Goal: Task Accomplishment & Management: Use online tool/utility

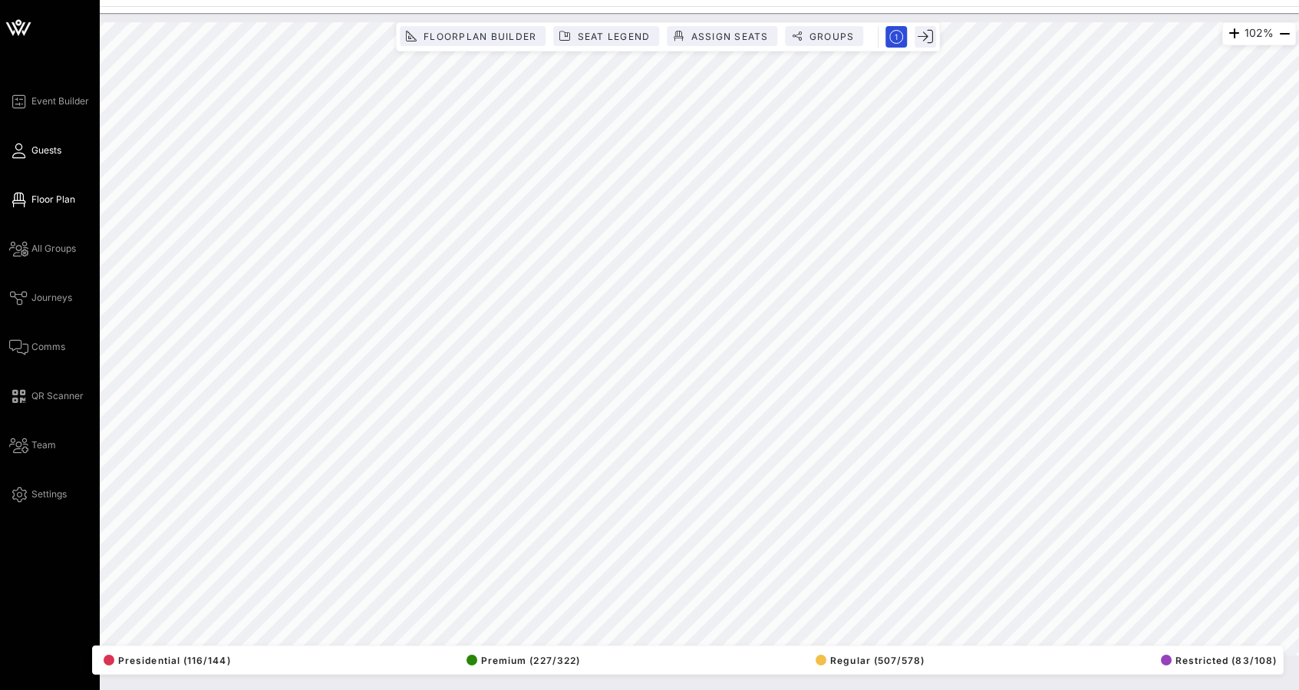
click at [27, 151] on icon at bounding box center [18, 151] width 19 height 2
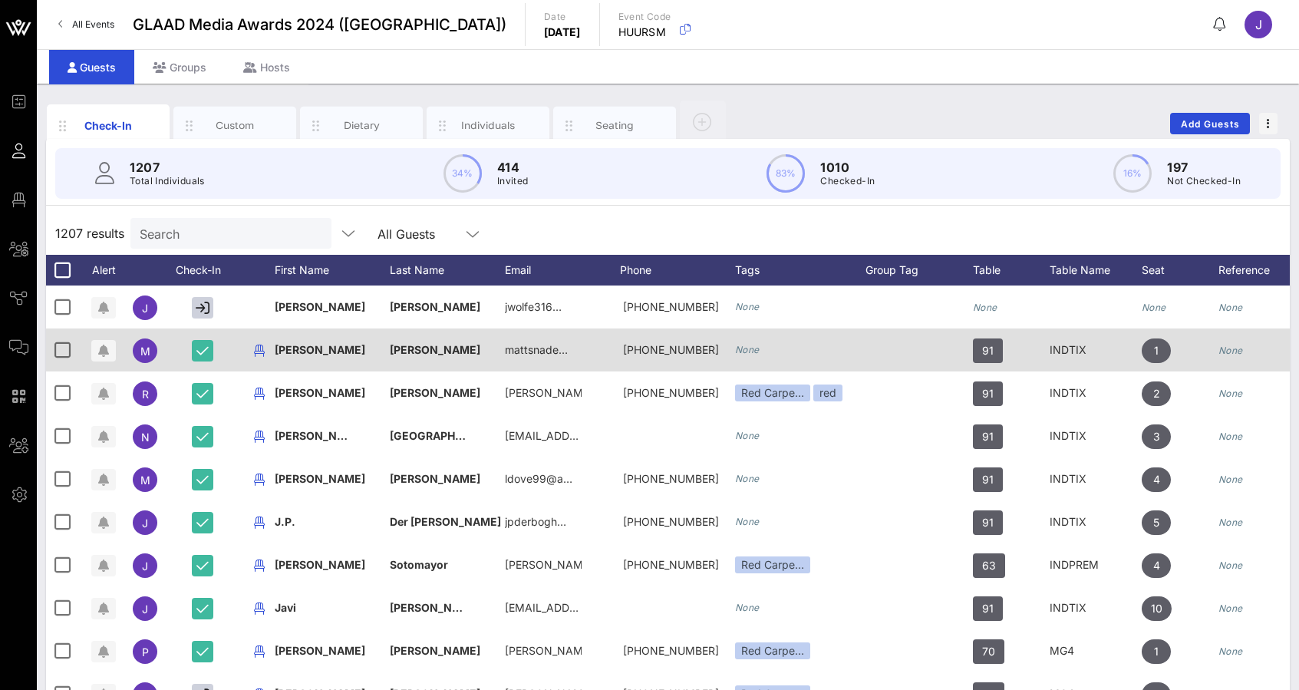
scroll to position [120, 0]
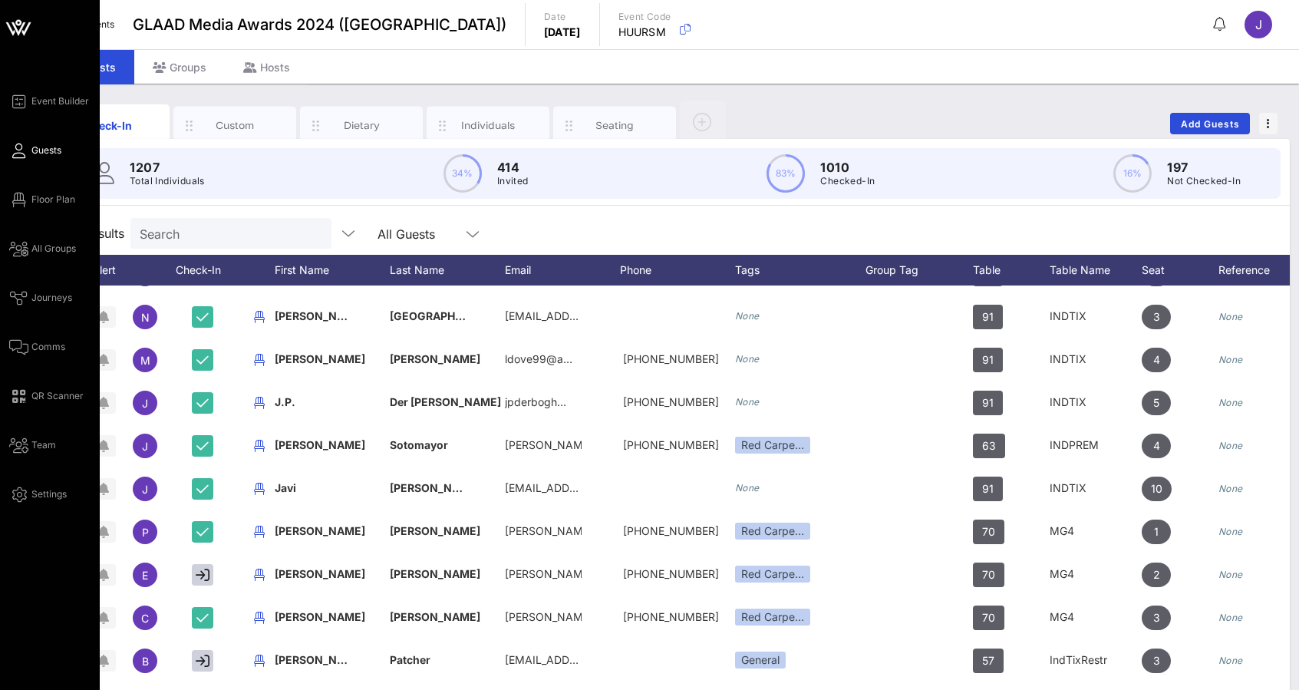
click at [22, 150] on icon at bounding box center [18, 151] width 19 height 2
click at [37, 105] on span "Event Builder" at bounding box center [60, 101] width 58 height 14
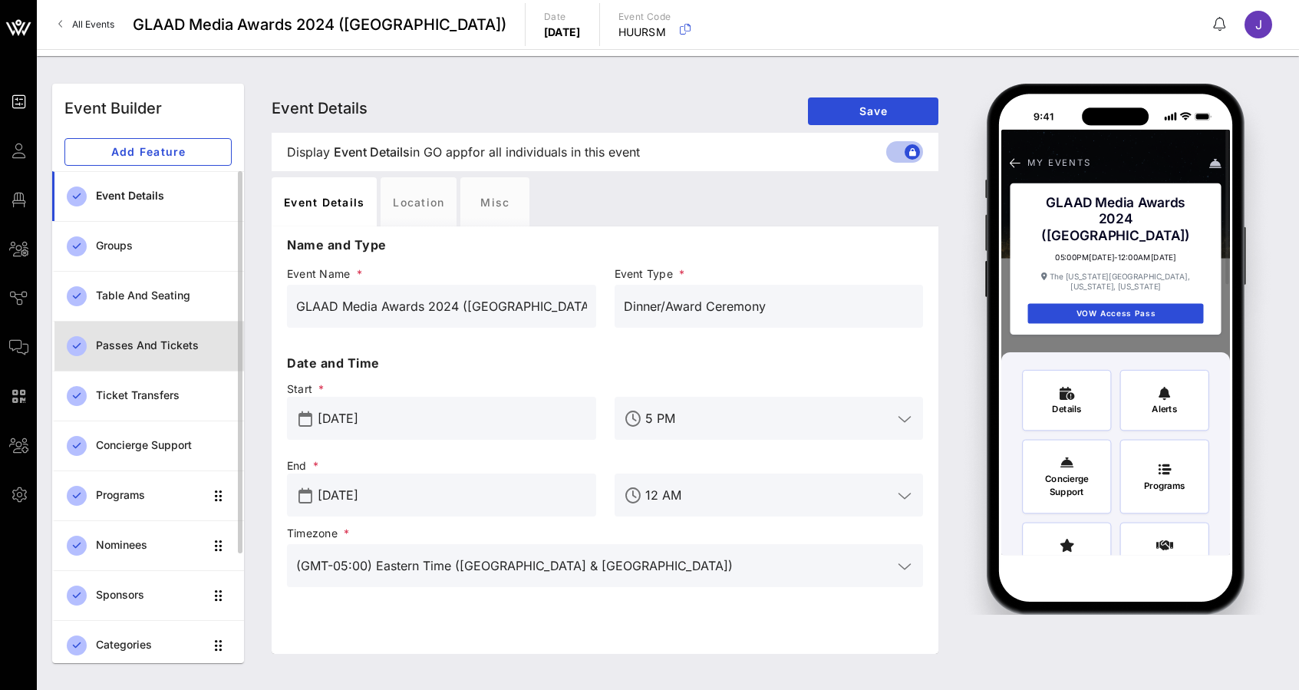
click at [127, 351] on div "Passes and Tickets" at bounding box center [164, 345] width 136 height 13
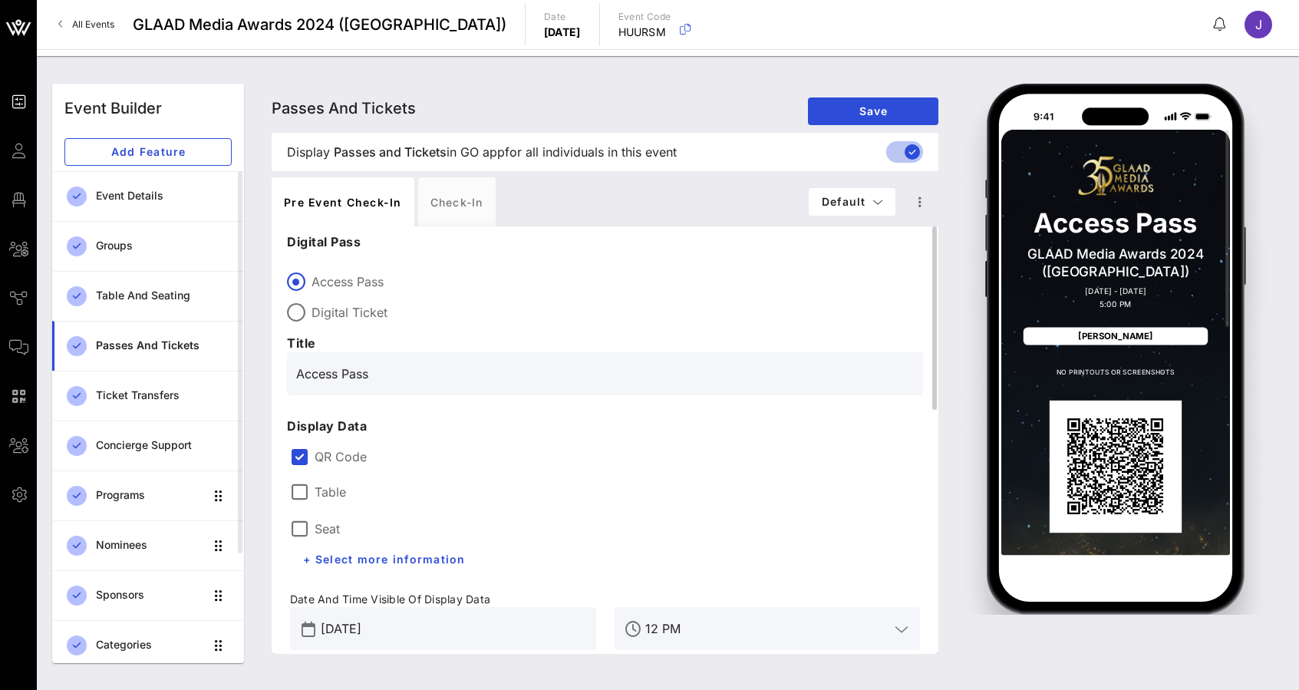
click at [328, 496] on label "Table" at bounding box center [330, 491] width 31 height 15
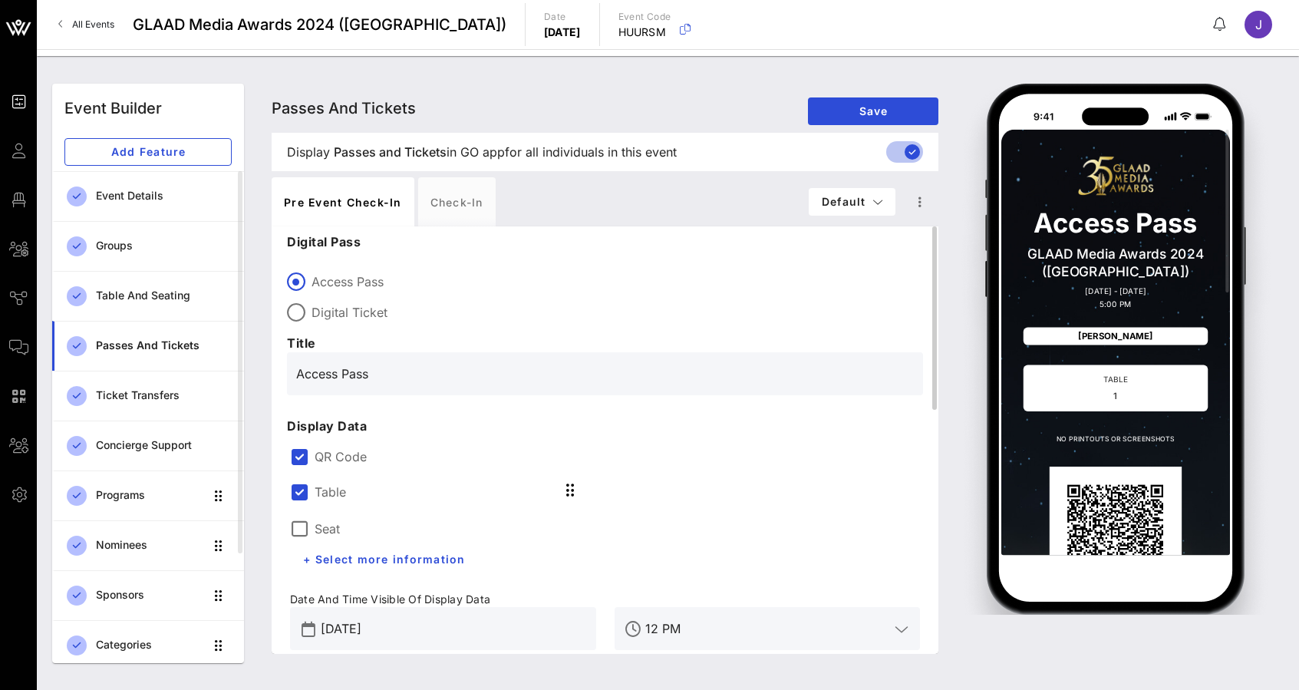
click at [328, 533] on label "Seat" at bounding box center [327, 528] width 25 height 15
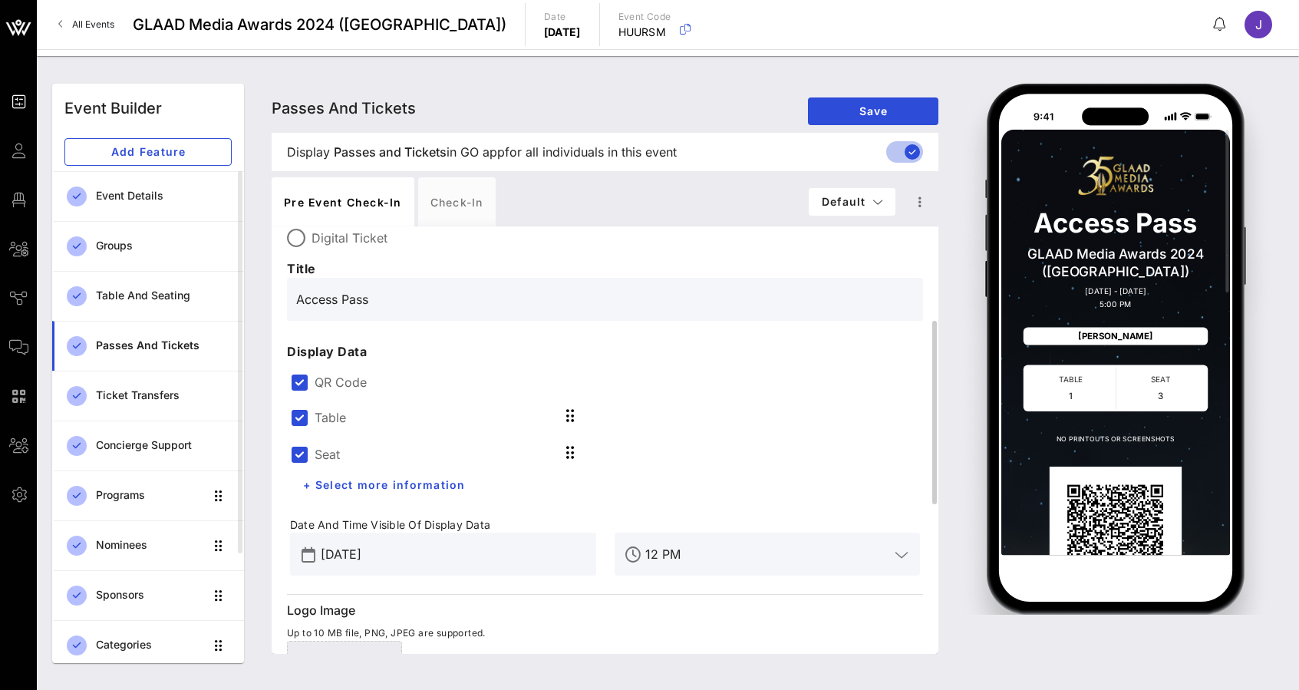
scroll to position [122, 0]
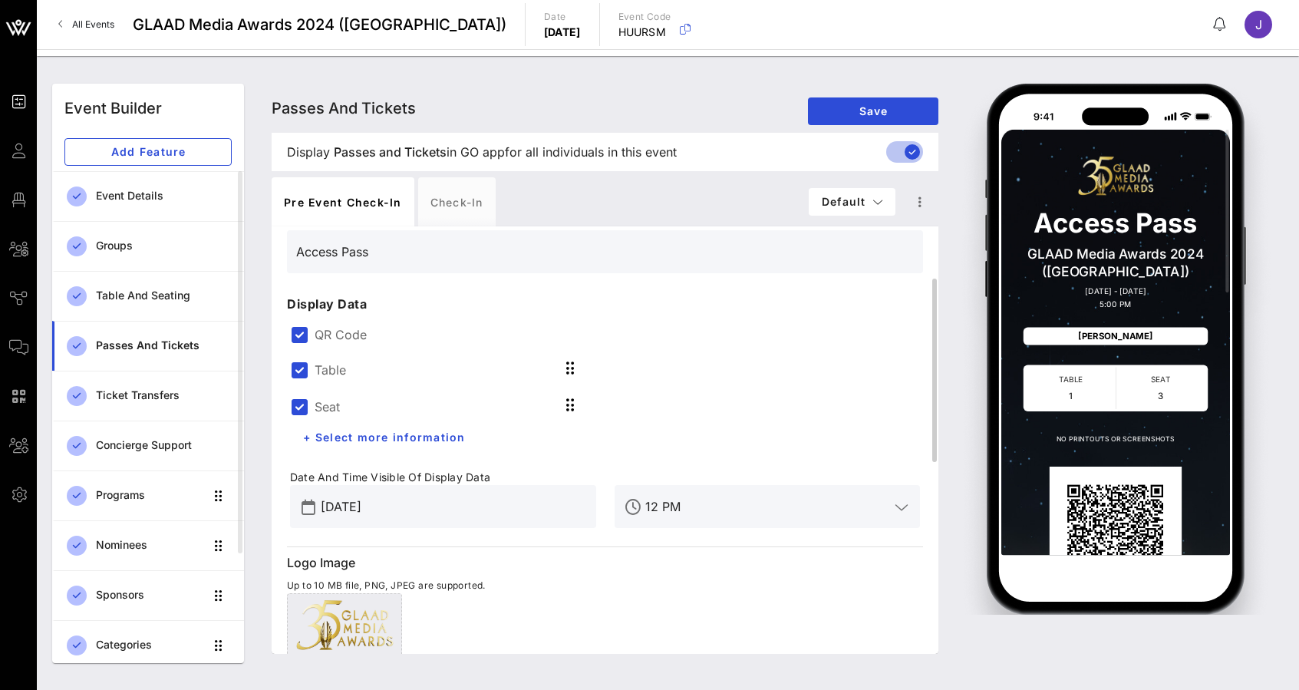
click at [335, 332] on label "QR Code" at bounding box center [617, 334] width 605 height 15
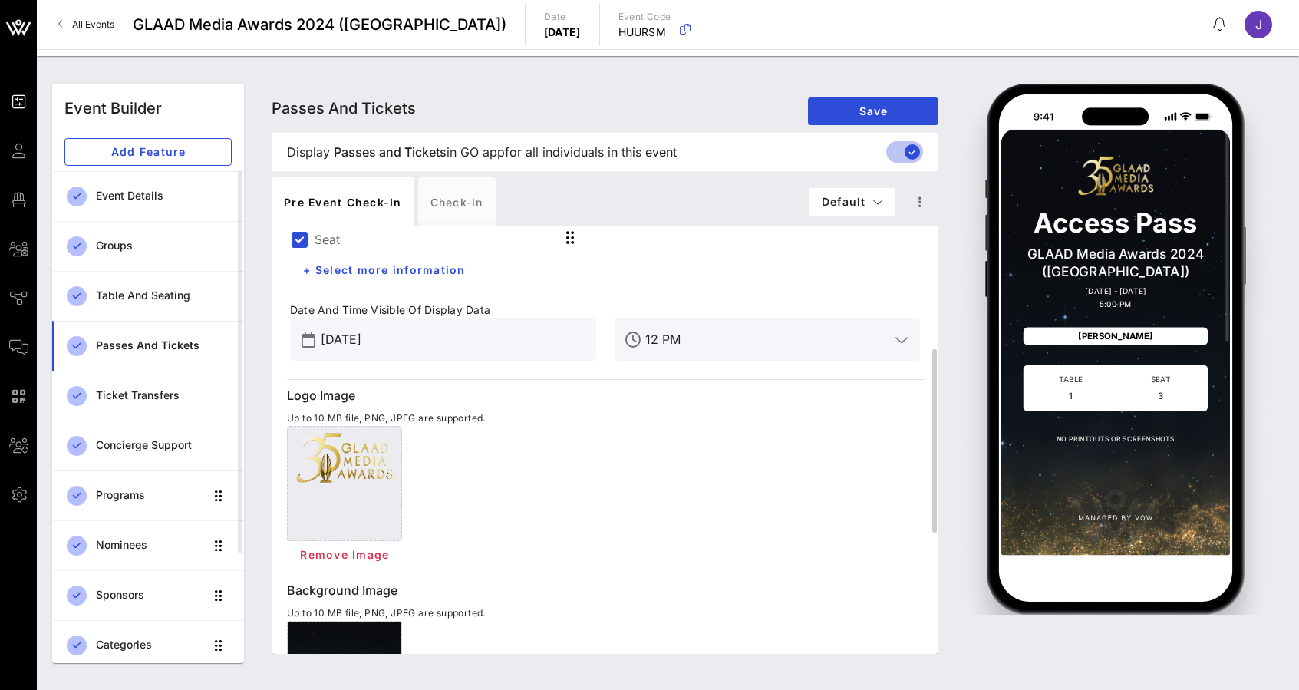
scroll to position [282, 0]
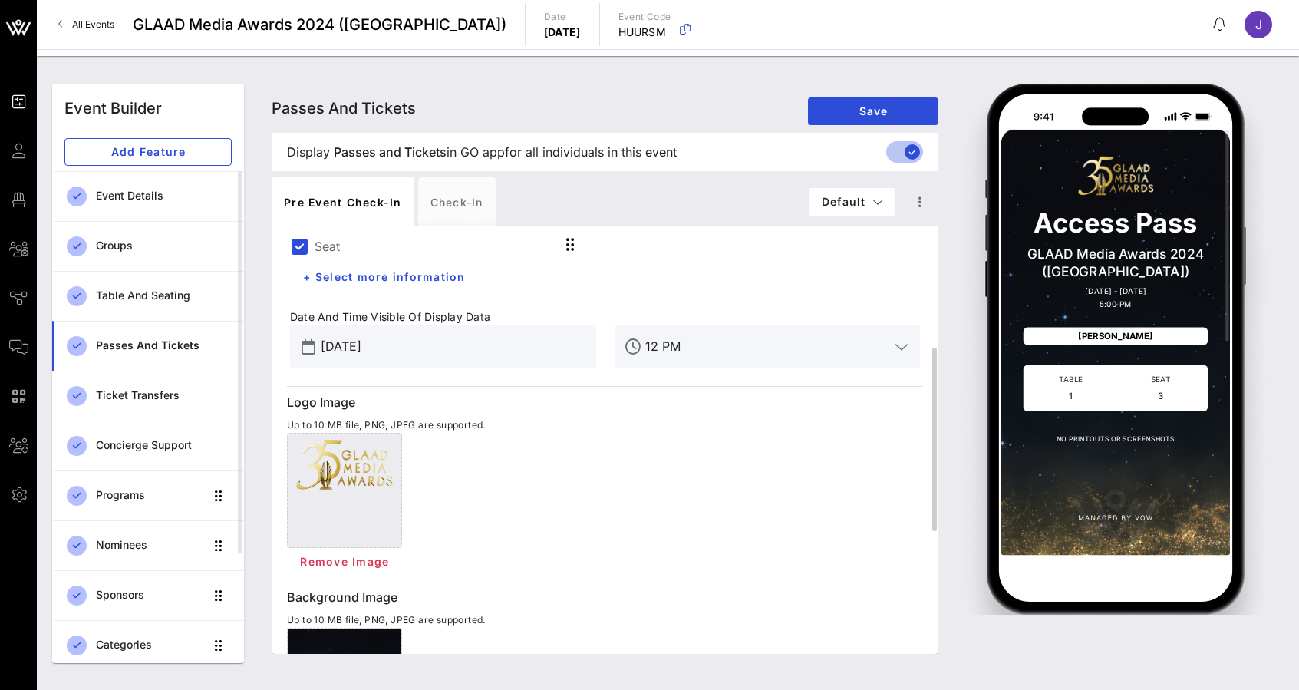
click at [476, 355] on input "[DATE]" at bounding box center [454, 346] width 266 height 25
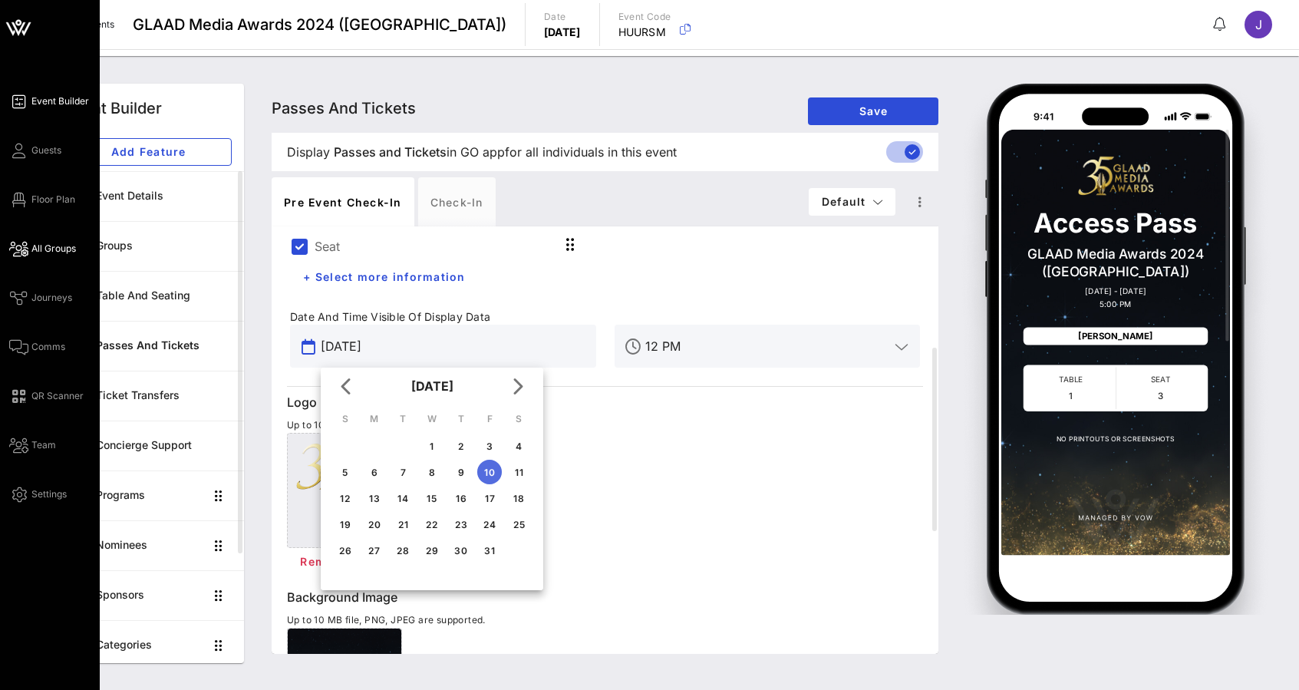
click at [29, 247] on link "All Groups" at bounding box center [42, 248] width 67 height 18
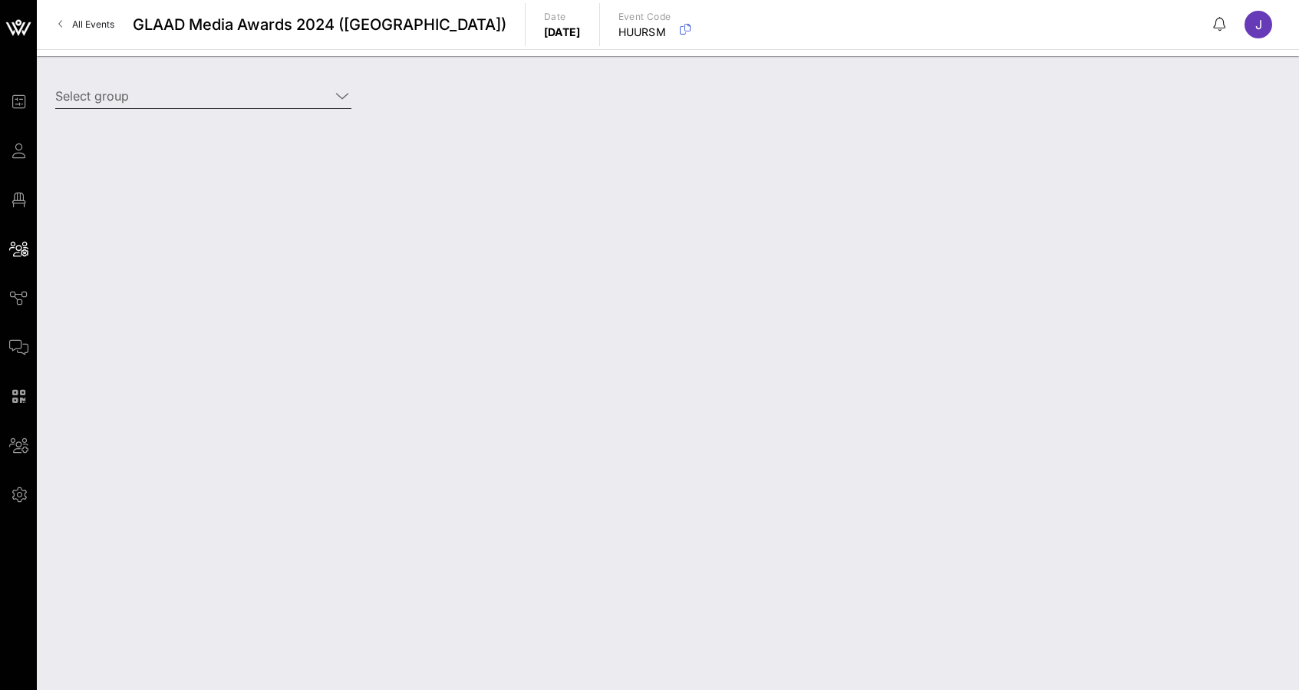
click at [315, 101] on input "Select group" at bounding box center [192, 96] width 275 height 25
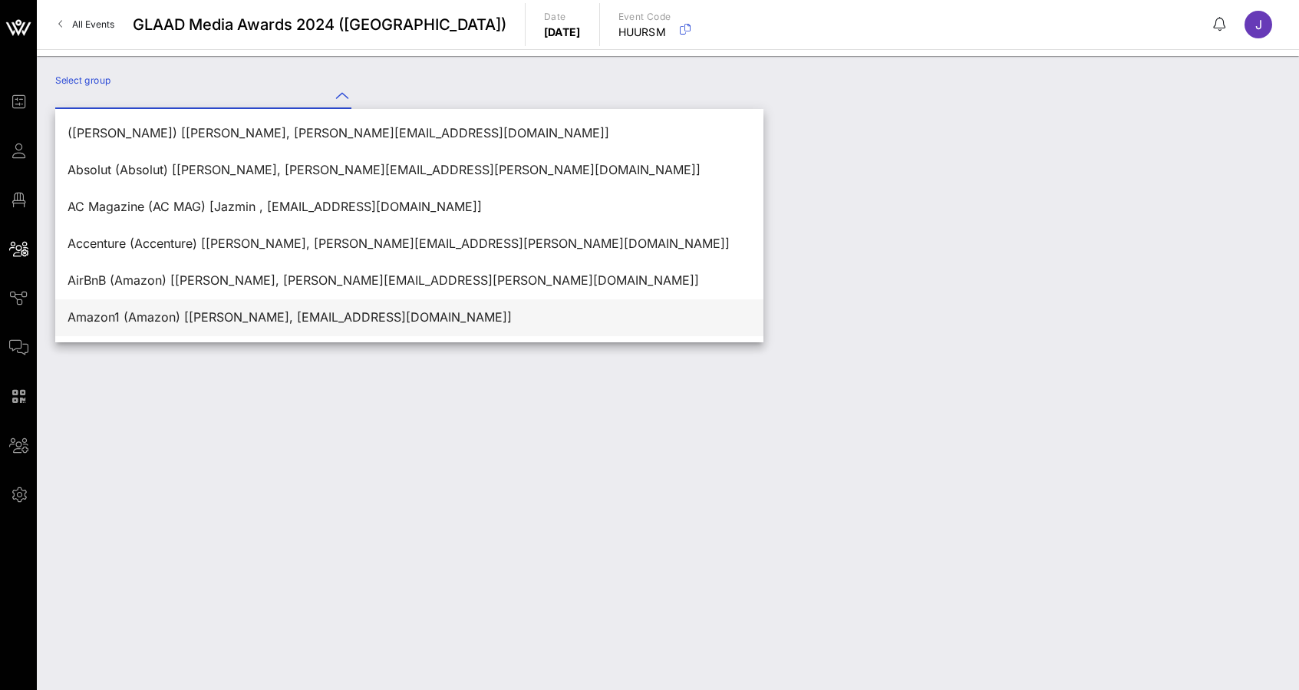
click at [227, 318] on div "Amazon1 (Amazon) [[PERSON_NAME], [EMAIL_ADDRESS][DOMAIN_NAME]]" at bounding box center [410, 317] width 684 height 15
type input "Amazon1 (Amazon) [[PERSON_NAME], [EMAIL_ADDRESS][DOMAIN_NAME]]"
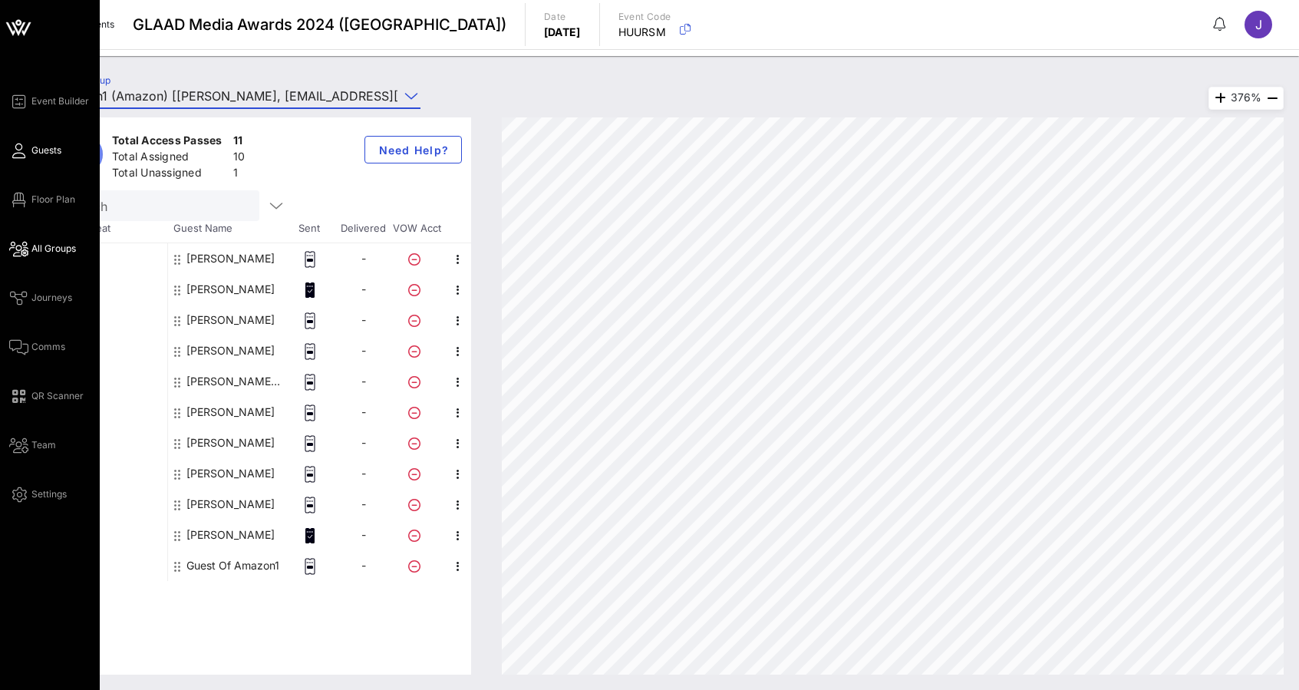
click at [27, 150] on icon at bounding box center [18, 151] width 19 height 2
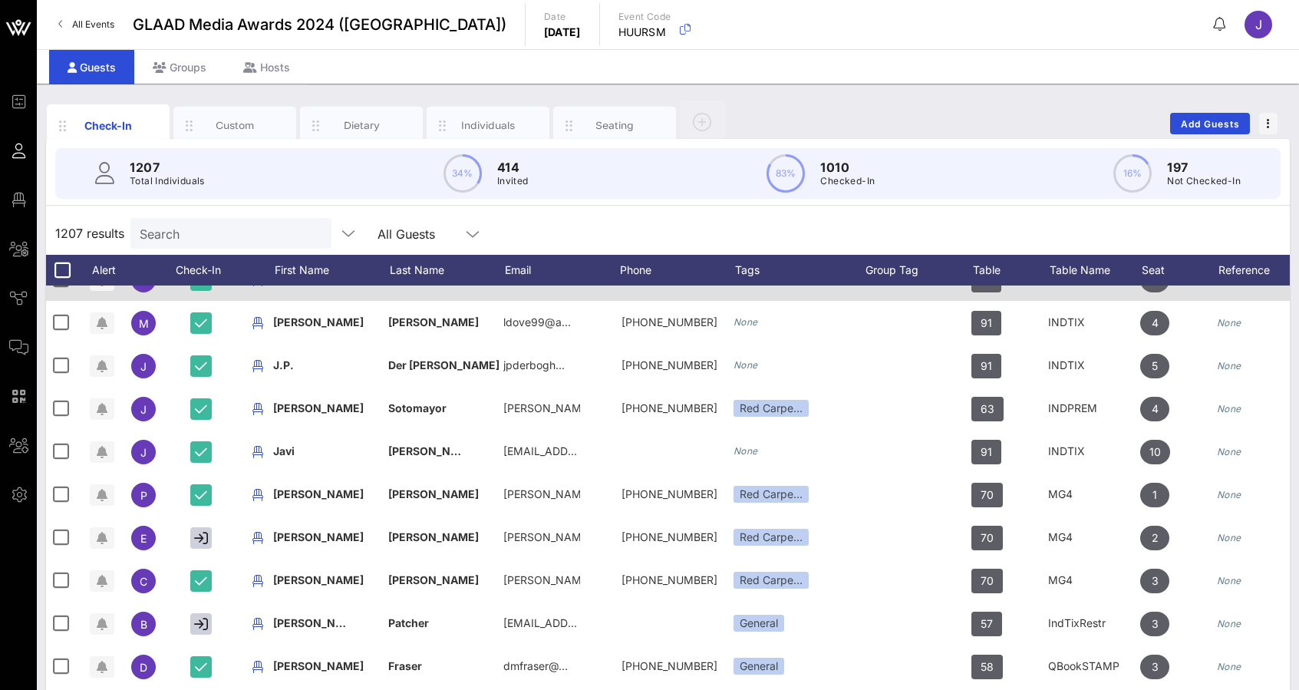
scroll to position [0, 2]
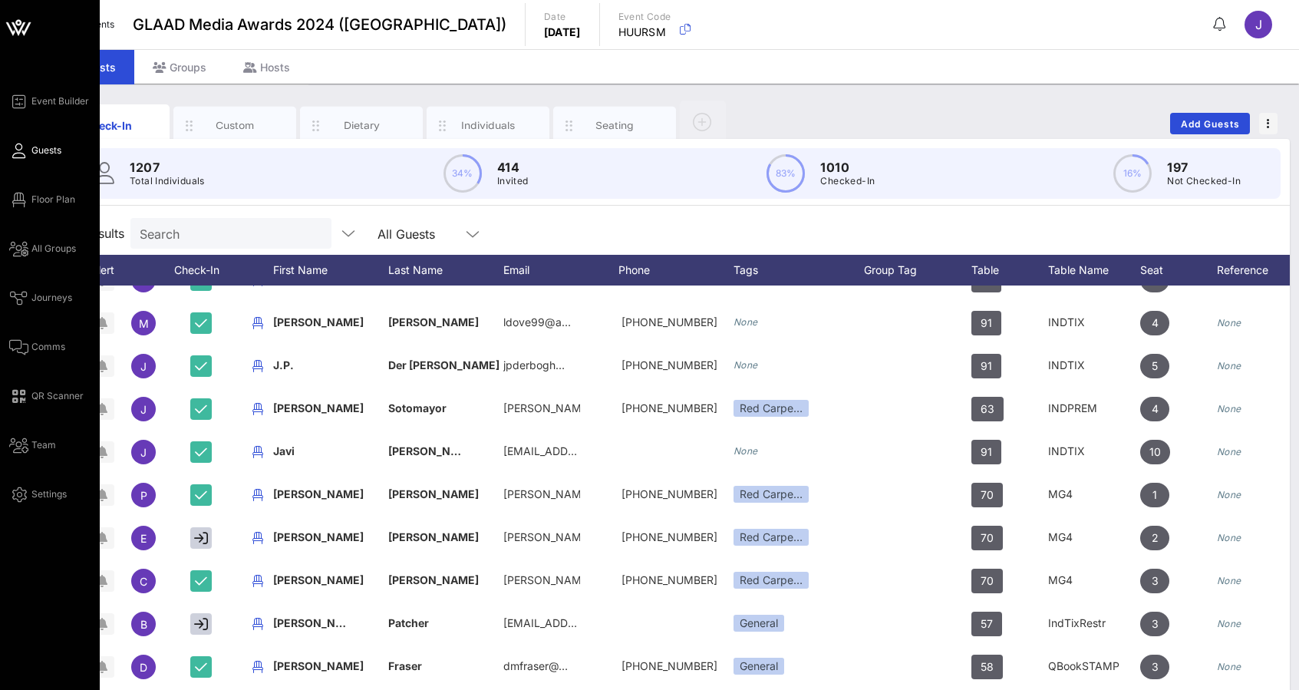
click at [35, 155] on span "Guests" at bounding box center [46, 150] width 30 height 14
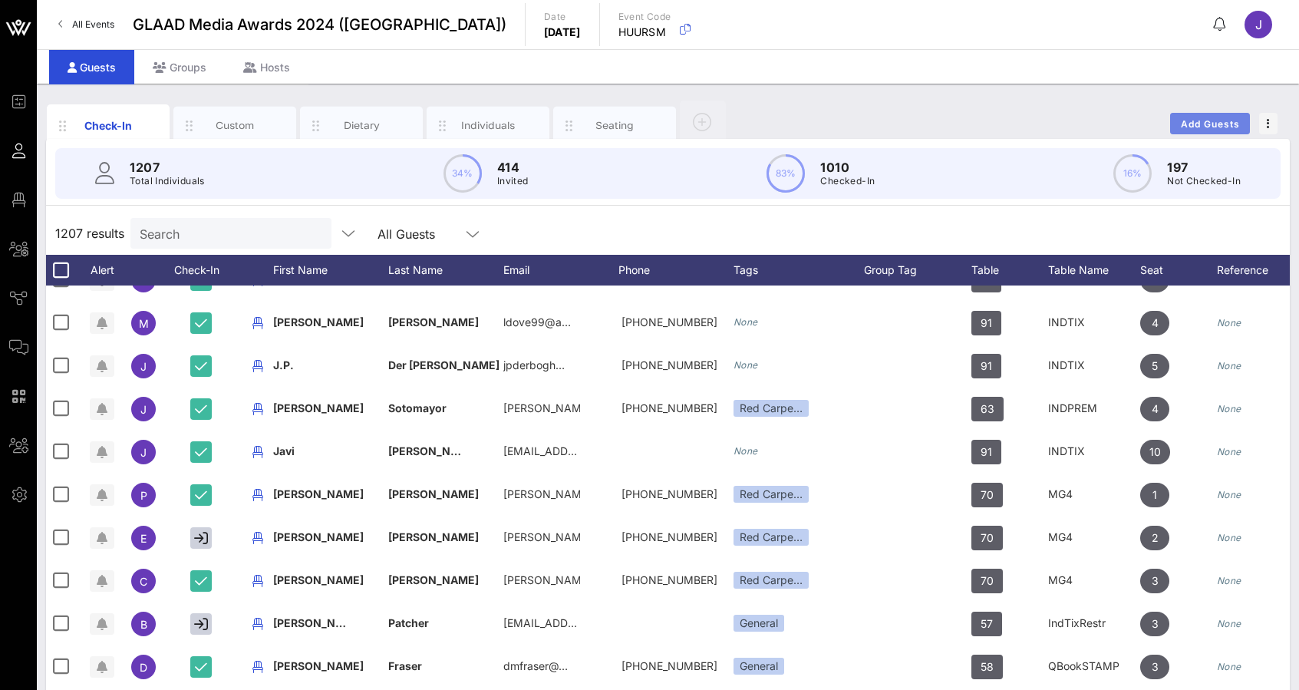
drag, startPoint x: 1267, startPoint y: 80, endPoint x: 1210, endPoint y: 127, distance: 74.2
click at [1210, 127] on span "Add Guests" at bounding box center [1210, 124] width 61 height 12
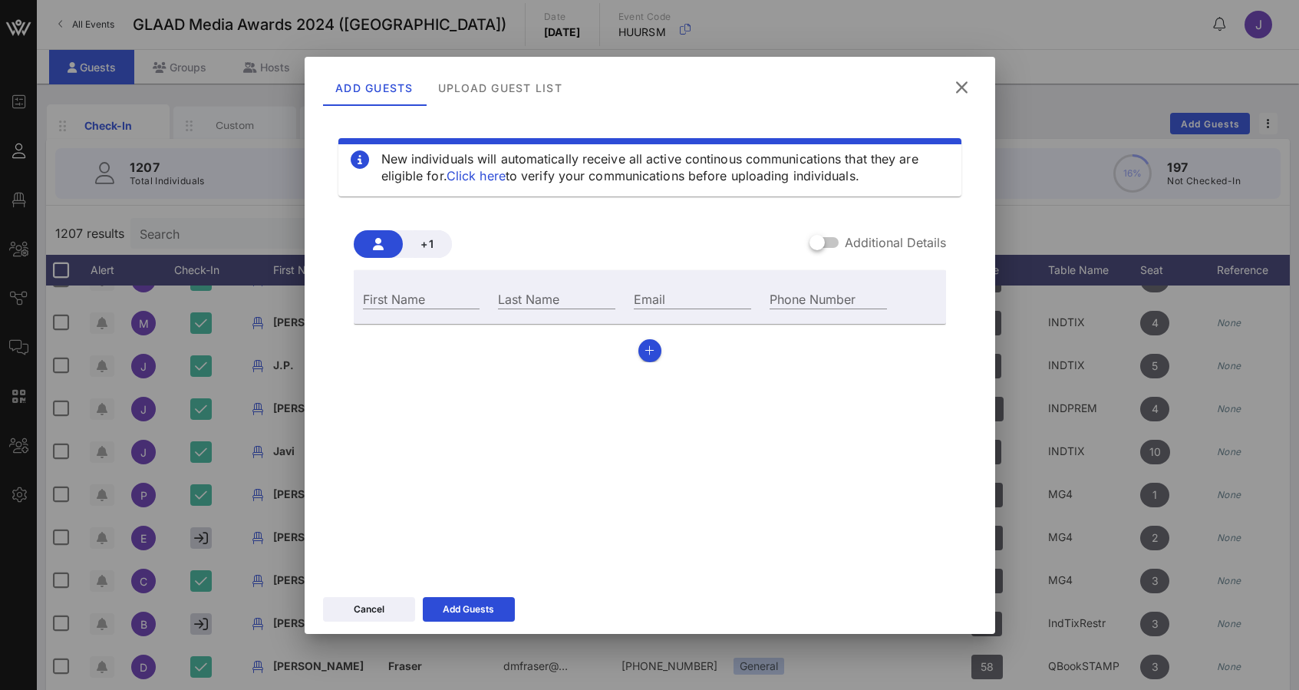
click at [969, 88] on icon at bounding box center [962, 88] width 28 height 28
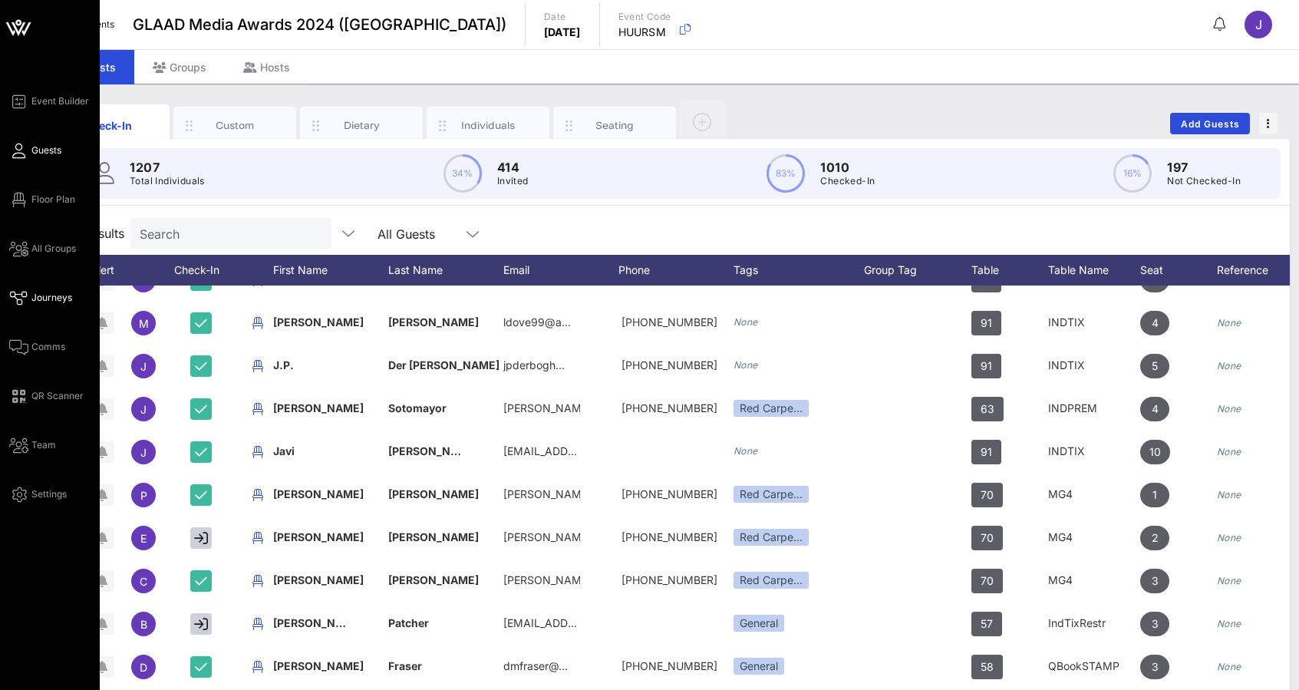
click at [28, 295] on link "Journeys" at bounding box center [40, 297] width 63 height 18
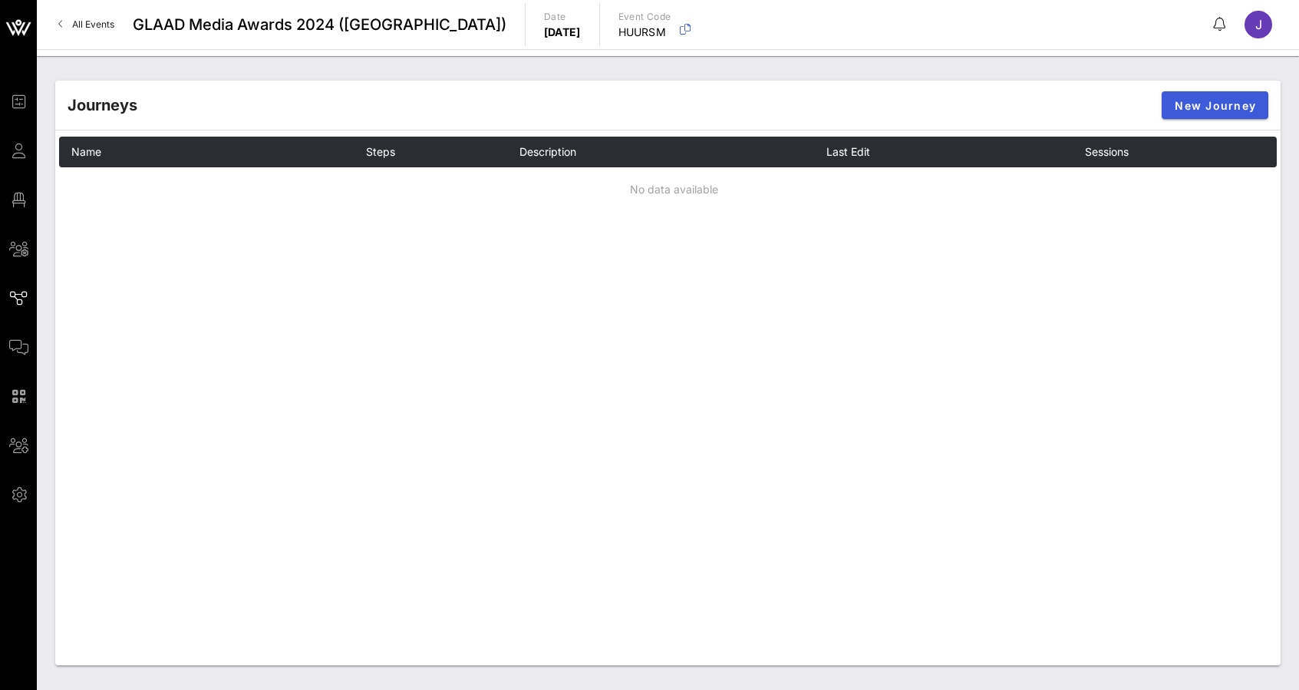
click at [1180, 104] on span "New Journey" at bounding box center [1215, 105] width 82 height 13
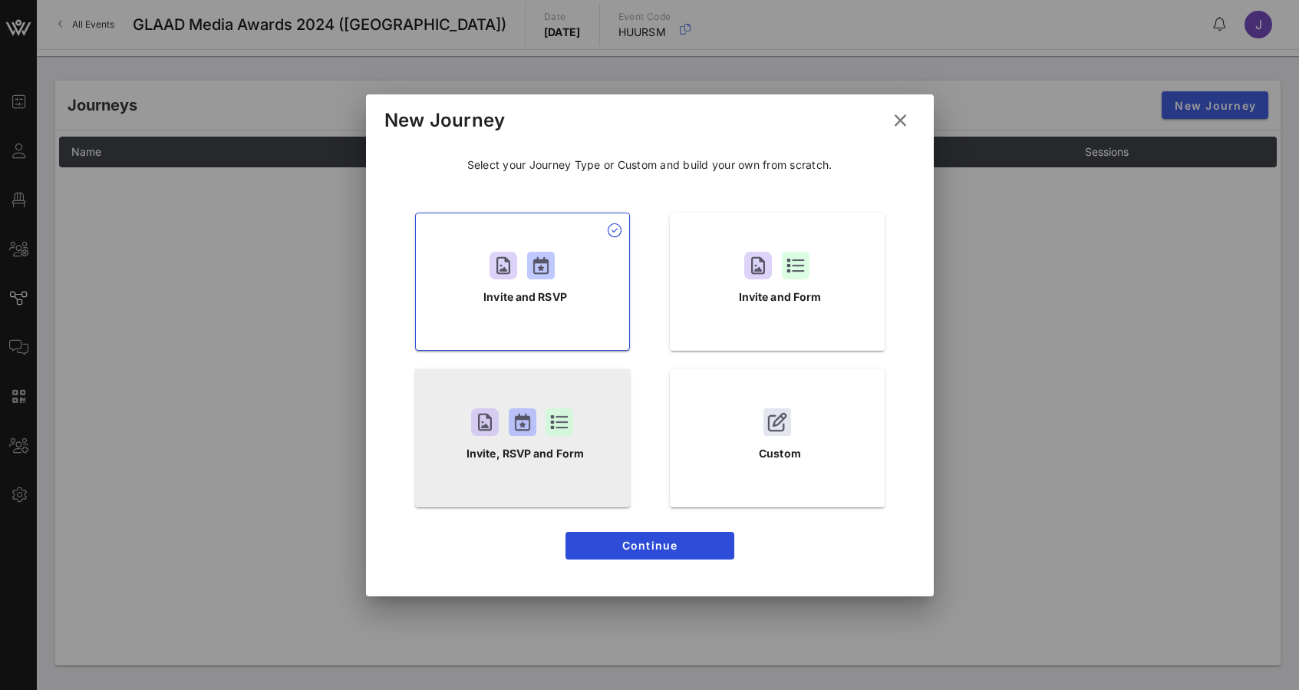
click at [512, 419] on div at bounding box center [523, 422] width 28 height 28
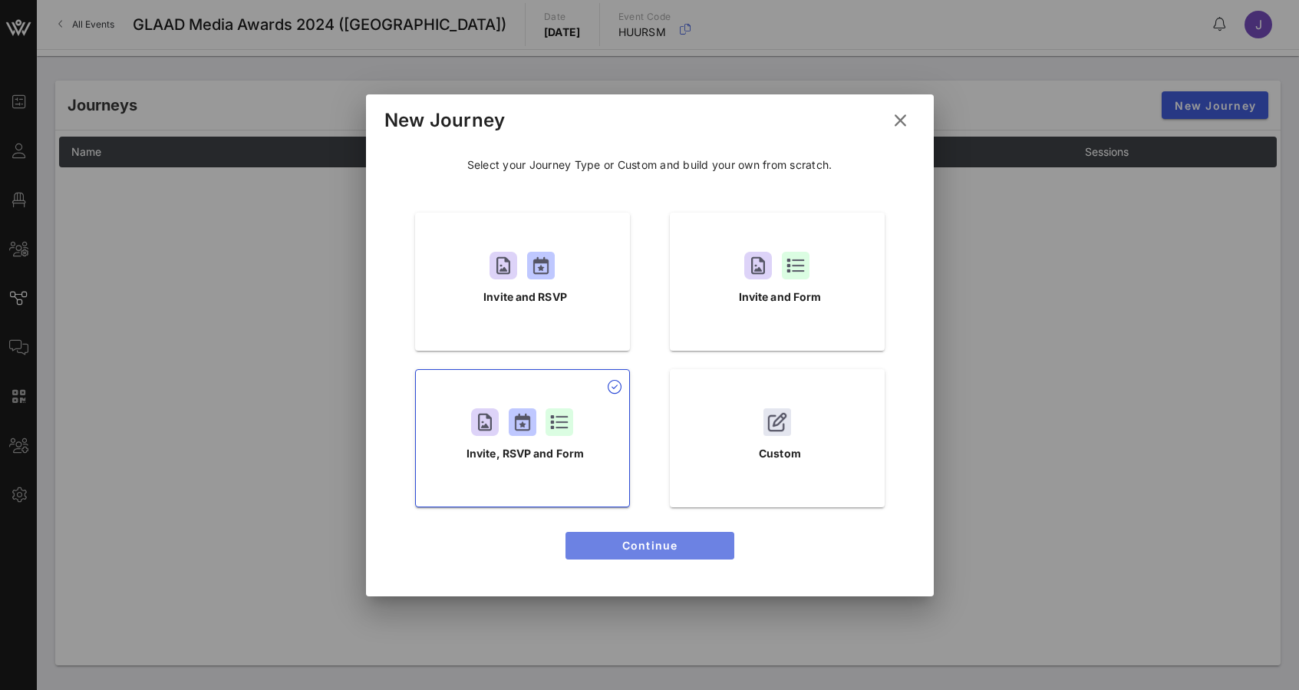
click at [677, 549] on span "Continue" at bounding box center [650, 545] width 144 height 13
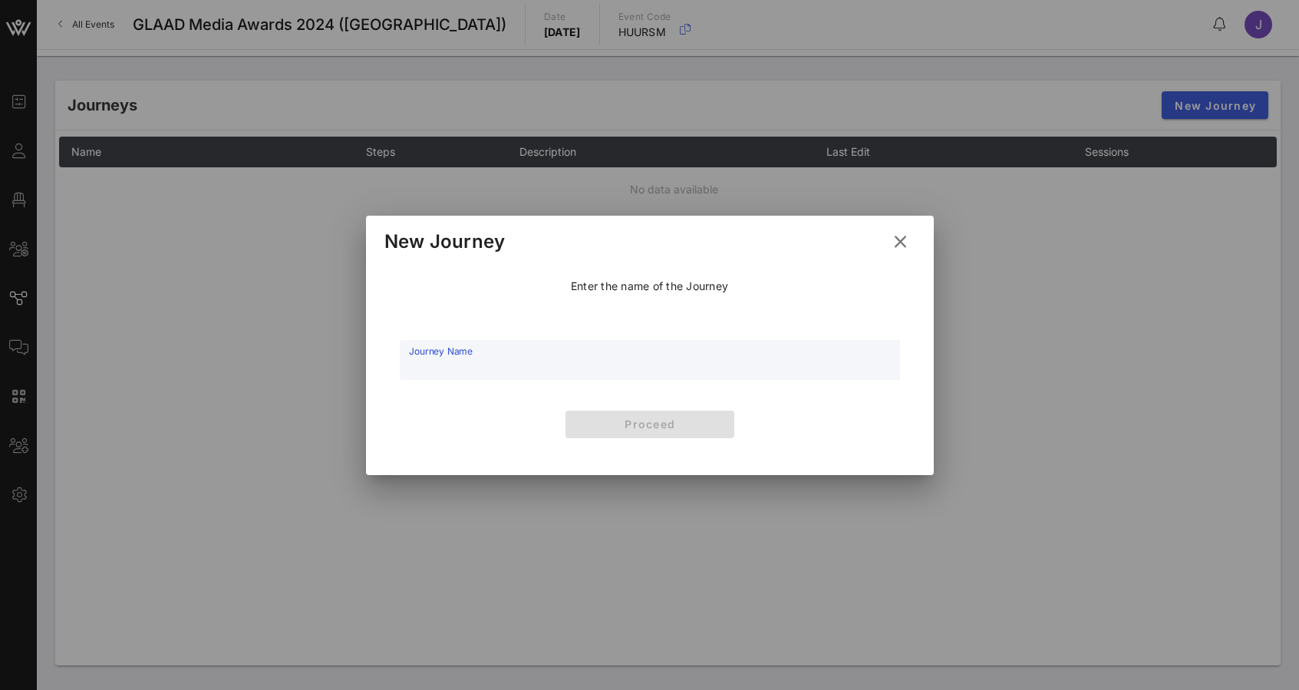
click at [654, 367] on input "Journey Name" at bounding box center [650, 368] width 482 height 23
type input "main"
click at [676, 425] on span "Proceed" at bounding box center [650, 423] width 144 height 13
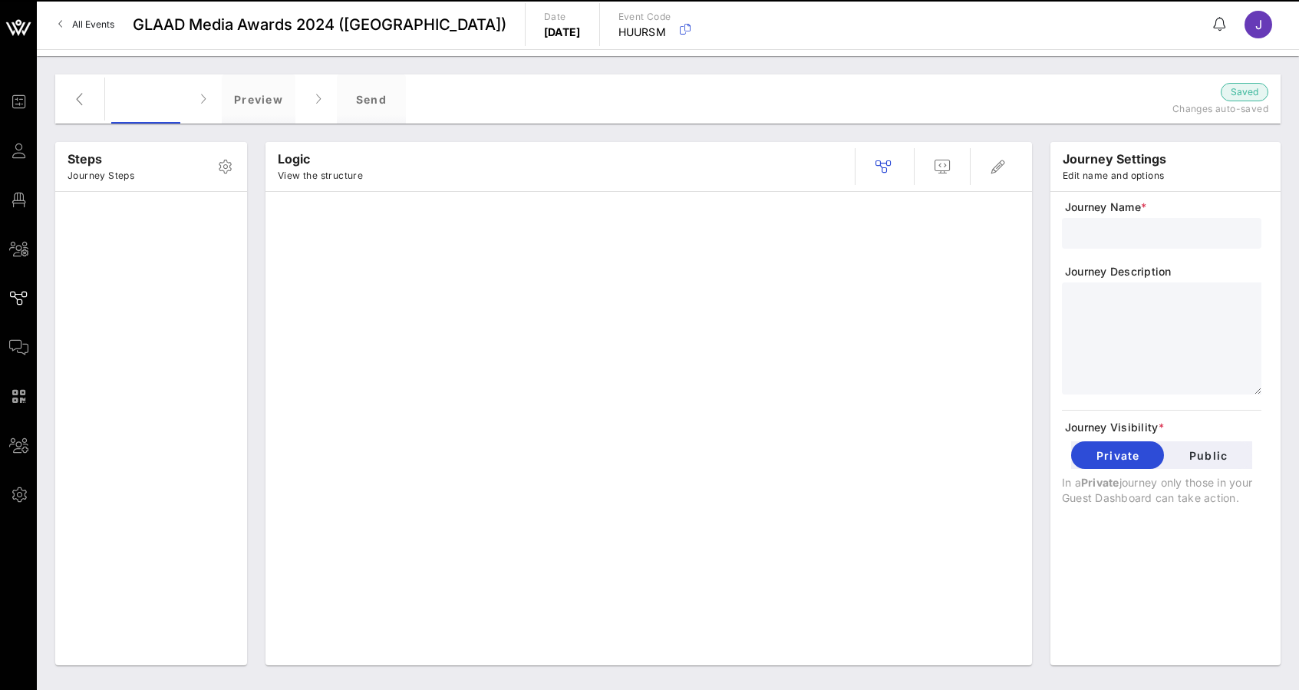
type input "main"
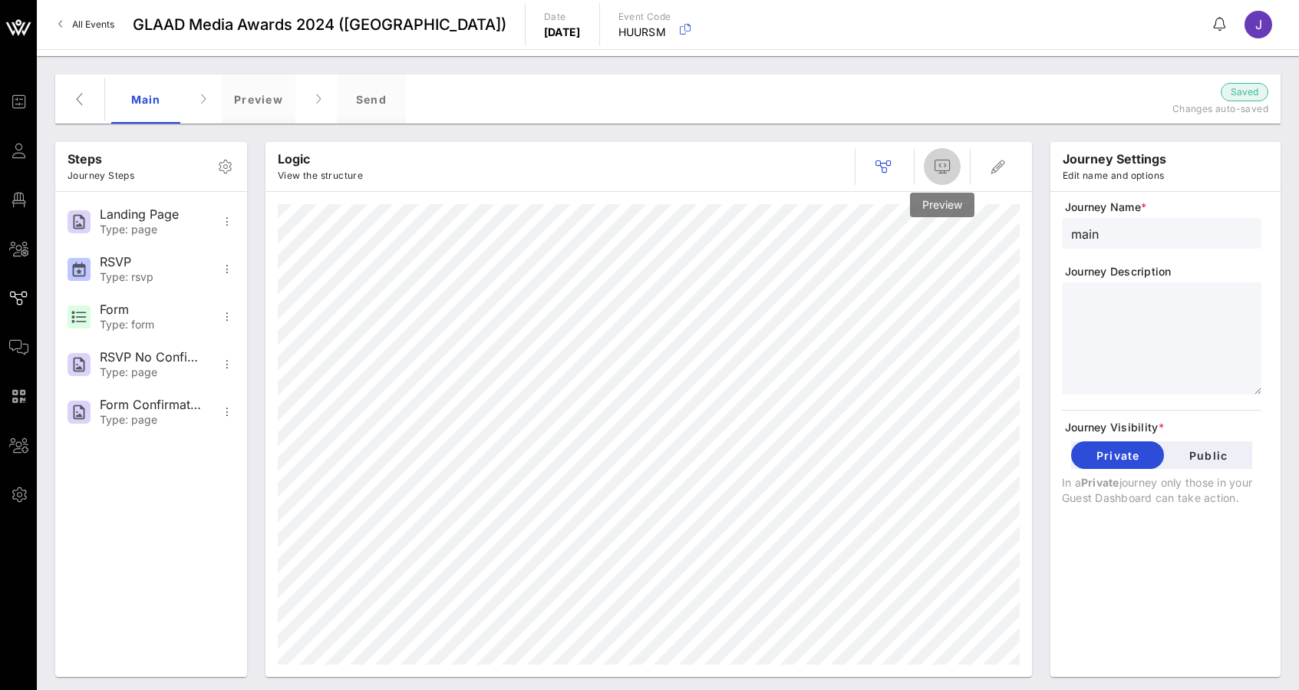
click at [946, 166] on icon "button" at bounding box center [942, 166] width 18 height 18
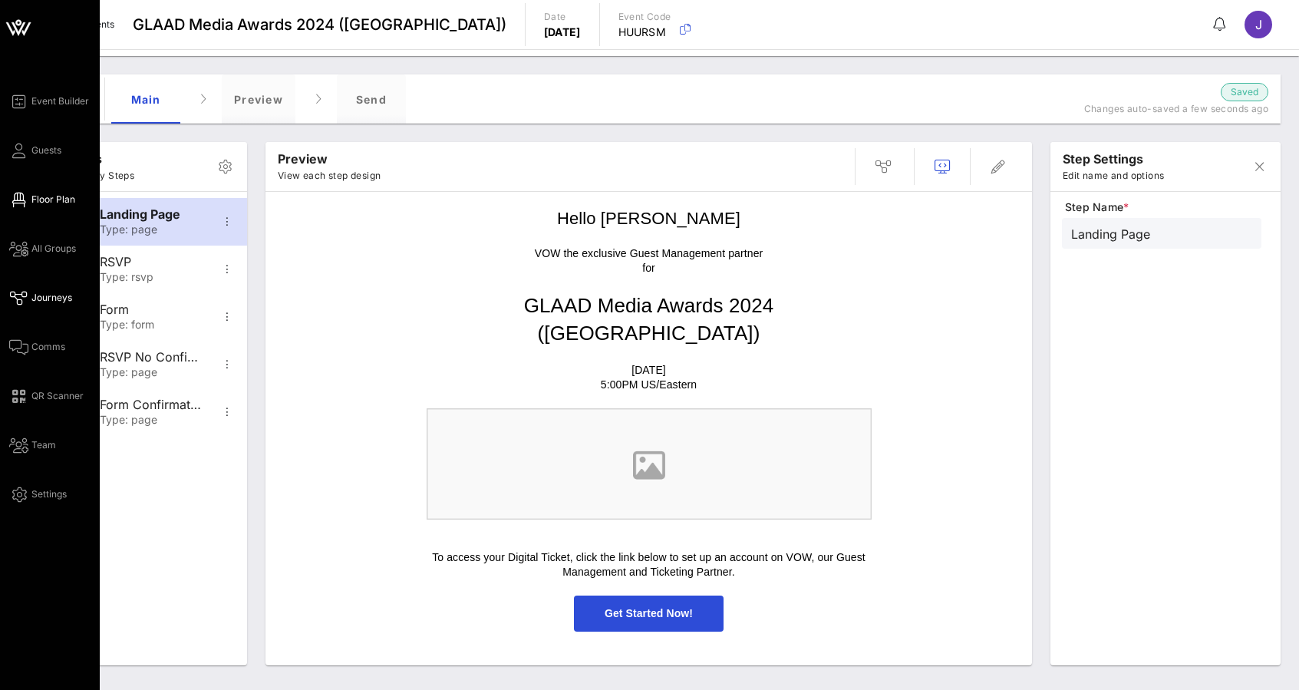
click at [24, 201] on icon at bounding box center [18, 200] width 19 height 2
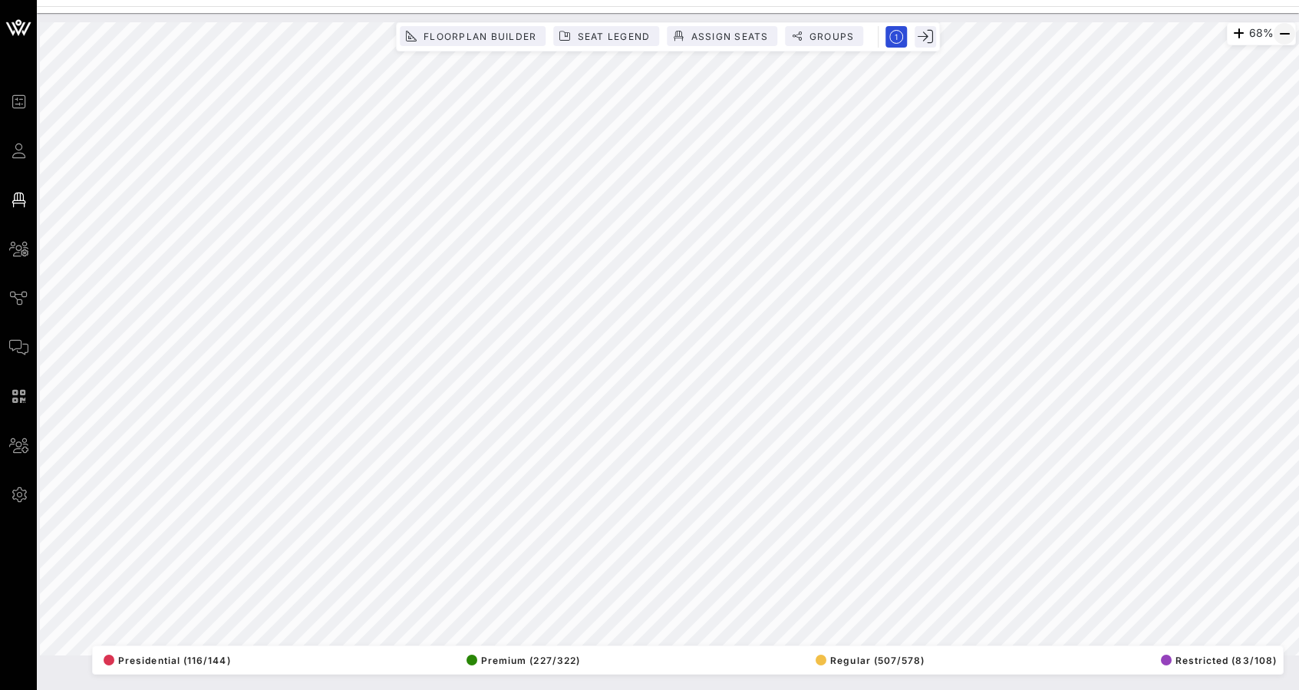
click at [1284, 38] on icon "button" at bounding box center [1284, 34] width 18 height 18
